Goal: Obtain resource: Download file/media

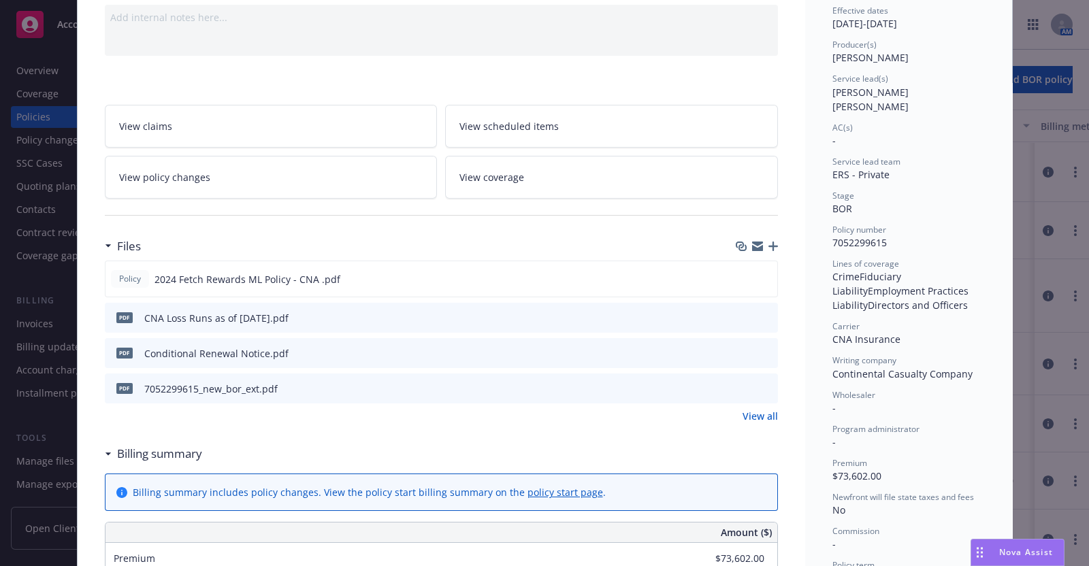
scroll to position [152, 0]
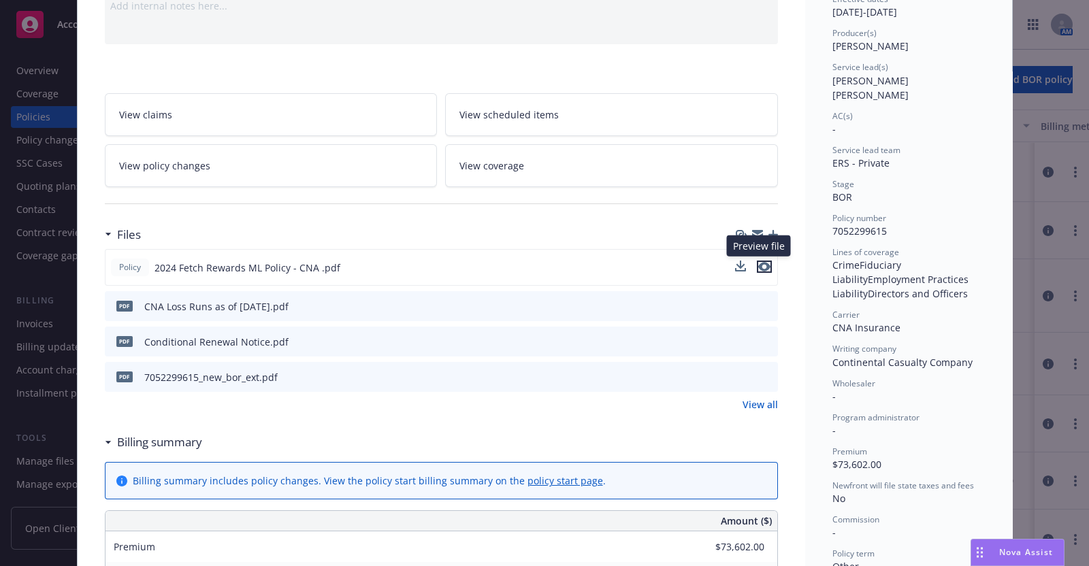
click at [762, 264] on icon "preview file" at bounding box center [764, 267] width 12 height 10
